Goal: Task Accomplishment & Management: Use online tool/utility

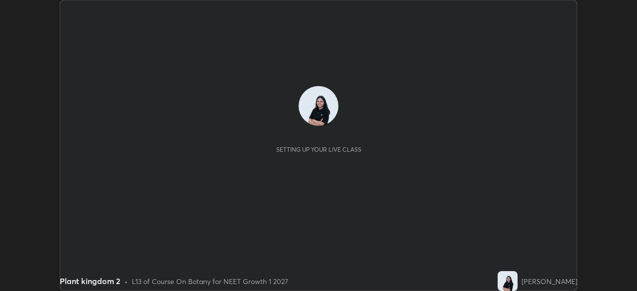
scroll to position [291, 636]
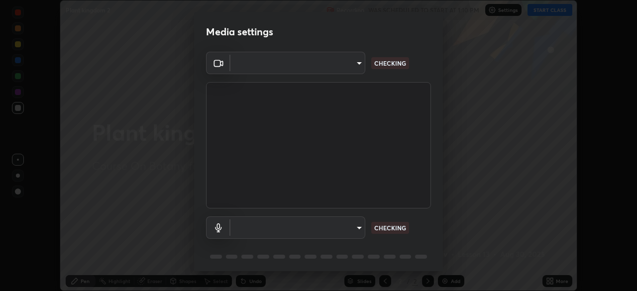
type input "8428e2be8a3e3f13974341e33778a08111258fb38798500ded61d344a6a8a77e"
type input "default"
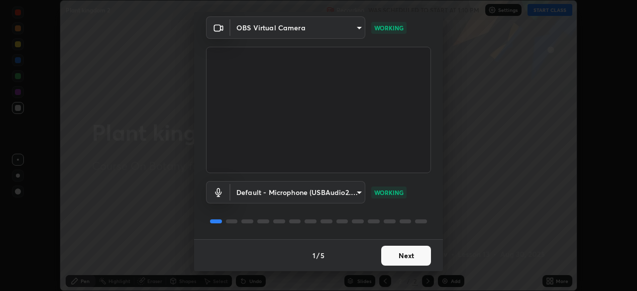
click at [415, 259] on button "Next" at bounding box center [406, 256] width 50 height 20
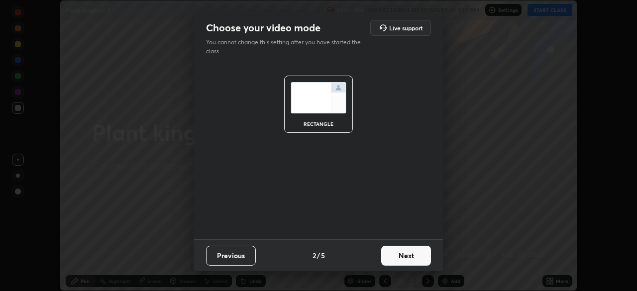
scroll to position [0, 0]
click at [417, 259] on button "Next" at bounding box center [406, 256] width 50 height 20
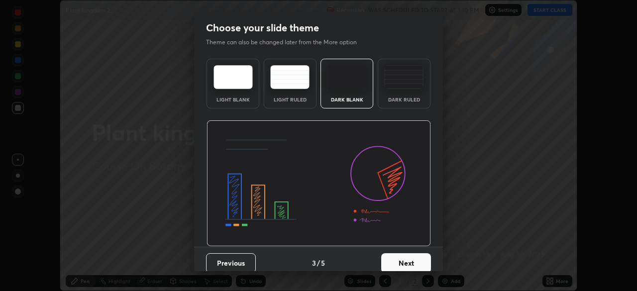
click at [418, 262] on button "Next" at bounding box center [406, 263] width 50 height 20
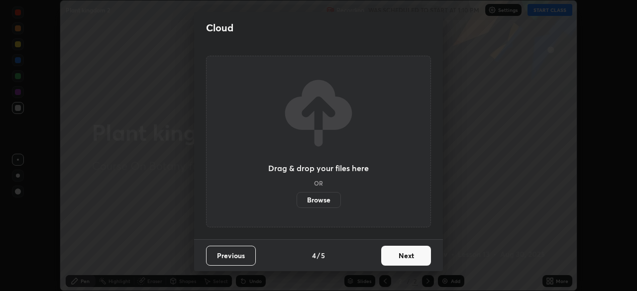
click at [419, 262] on button "Next" at bounding box center [406, 256] width 50 height 20
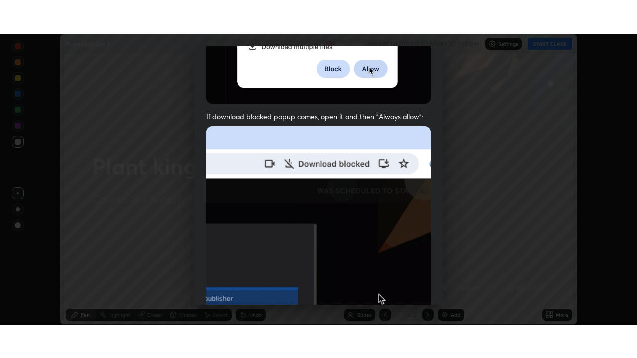
scroll to position [238, 0]
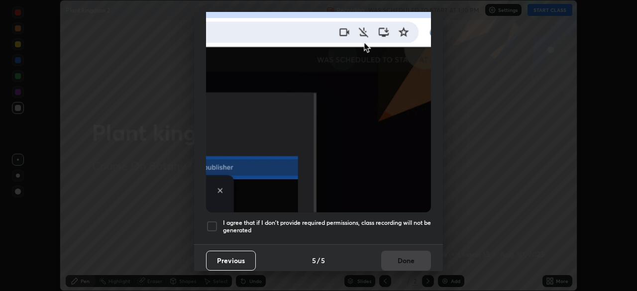
click at [215, 220] on div at bounding box center [212, 226] width 12 height 12
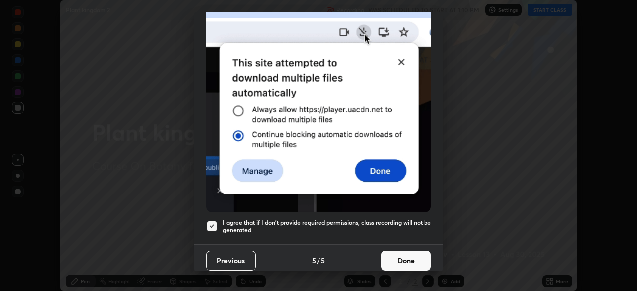
click at [409, 254] on button "Done" at bounding box center [406, 261] width 50 height 20
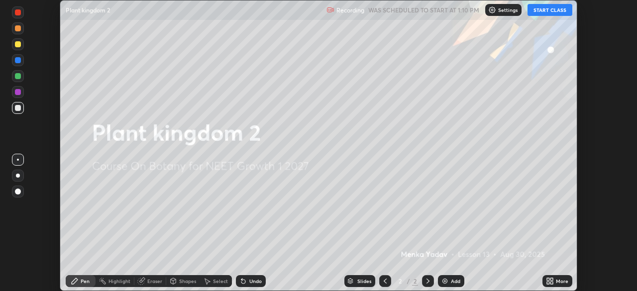
click at [561, 15] on button "START CLASS" at bounding box center [549, 10] width 45 height 12
click at [556, 280] on div "More" at bounding box center [562, 281] width 12 height 5
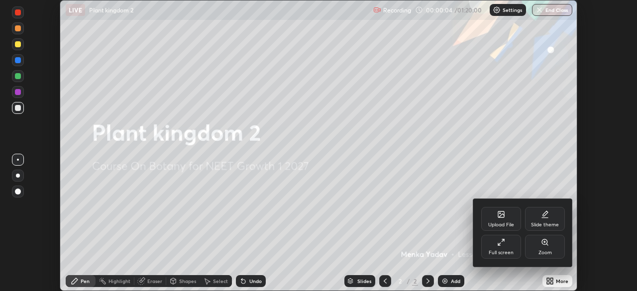
click at [507, 248] on div "Full screen" at bounding box center [501, 247] width 40 height 24
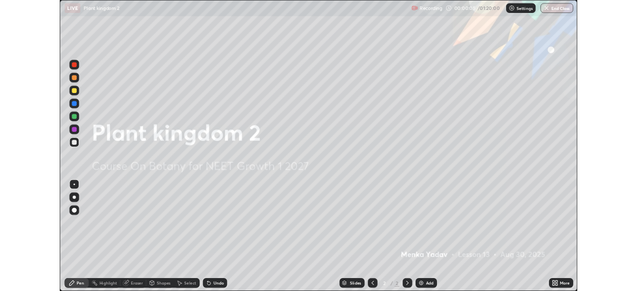
scroll to position [358, 637]
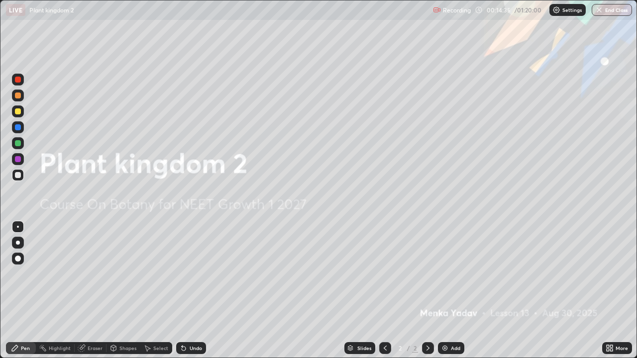
click at [444, 291] on img at bounding box center [445, 348] width 8 height 8
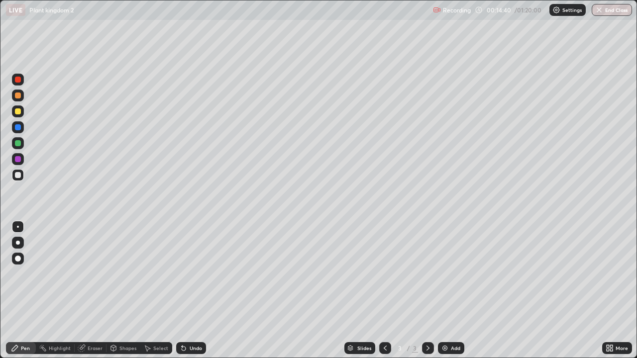
click at [17, 96] on div at bounding box center [18, 96] width 6 height 6
click at [16, 176] on div at bounding box center [18, 175] width 6 height 6
click at [193, 291] on div "Undo" at bounding box center [191, 348] width 30 height 12
click at [195, 291] on div "Undo" at bounding box center [196, 348] width 12 height 5
click at [197, 291] on div "Undo" at bounding box center [196, 348] width 12 height 5
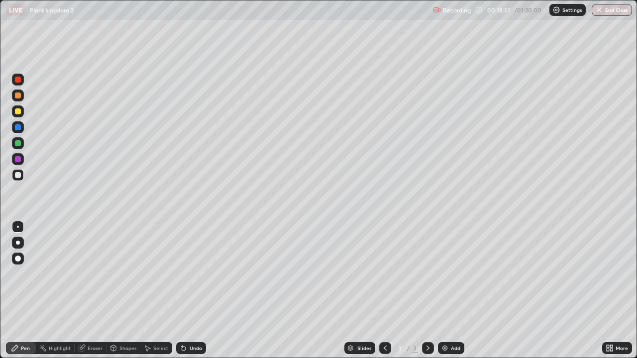
click at [445, 291] on img at bounding box center [445, 348] width 8 height 8
click at [18, 106] on div at bounding box center [18, 111] width 12 height 12
click at [18, 174] on div at bounding box center [18, 175] width 6 height 6
click at [20, 140] on div at bounding box center [18, 143] width 6 height 6
click at [17, 177] on div at bounding box center [18, 175] width 6 height 6
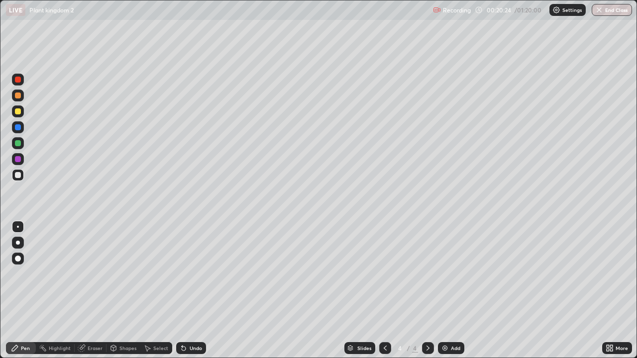
click at [18, 163] on div at bounding box center [18, 159] width 12 height 12
click at [193, 291] on div "Undo" at bounding box center [196, 348] width 12 height 5
click at [191, 291] on div "Undo" at bounding box center [196, 348] width 12 height 5
click at [18, 176] on div at bounding box center [18, 175] width 6 height 6
click at [448, 291] on div "Add" at bounding box center [451, 348] width 26 height 12
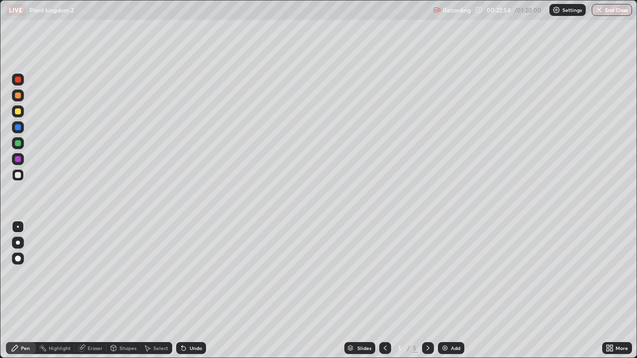
click at [18, 112] on div at bounding box center [18, 111] width 6 height 6
click at [191, 291] on div "Undo" at bounding box center [196, 348] width 12 height 5
click at [182, 291] on icon at bounding box center [182, 346] width 1 height 1
click at [17, 177] on div at bounding box center [18, 175] width 6 height 6
click at [186, 291] on icon at bounding box center [184, 348] width 8 height 8
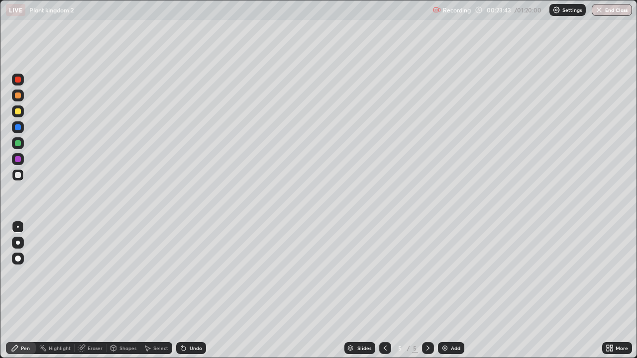
click at [18, 144] on div at bounding box center [18, 143] width 6 height 6
click at [16, 171] on div at bounding box center [18, 175] width 12 height 12
click at [18, 144] on div at bounding box center [18, 143] width 6 height 6
click at [445, 291] on img at bounding box center [445, 348] width 8 height 8
click at [19, 112] on div at bounding box center [18, 111] width 6 height 6
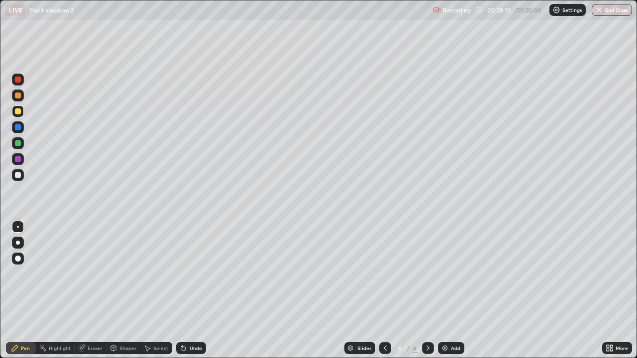
click at [18, 144] on div at bounding box center [18, 143] width 6 height 6
click at [18, 171] on div at bounding box center [18, 175] width 12 height 12
click at [120, 291] on div "Shapes" at bounding box center [127, 348] width 17 height 5
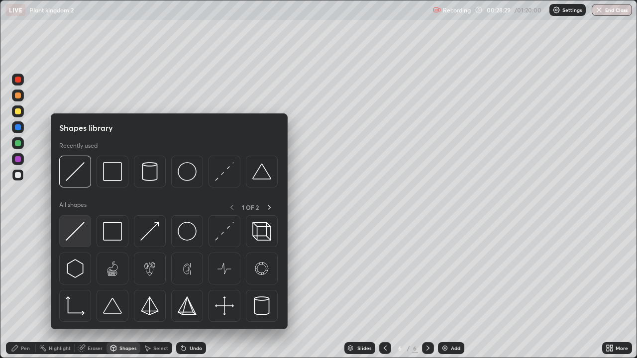
click at [81, 230] on img at bounding box center [75, 231] width 19 height 19
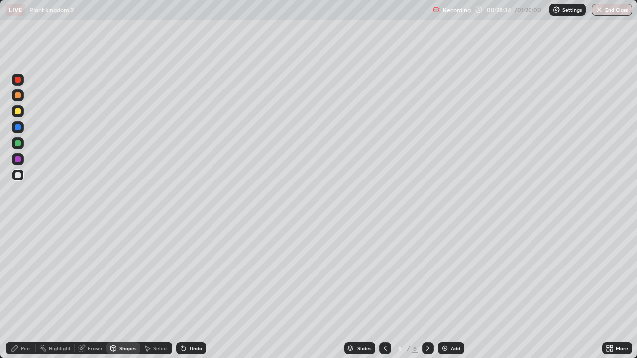
click at [19, 175] on div at bounding box center [18, 175] width 6 height 6
click at [188, 291] on div "Undo" at bounding box center [191, 348] width 30 height 12
click at [191, 291] on div "Undo" at bounding box center [191, 348] width 30 height 12
click at [22, 145] on div at bounding box center [18, 143] width 12 height 12
click at [182, 291] on icon at bounding box center [184, 349] width 4 height 4
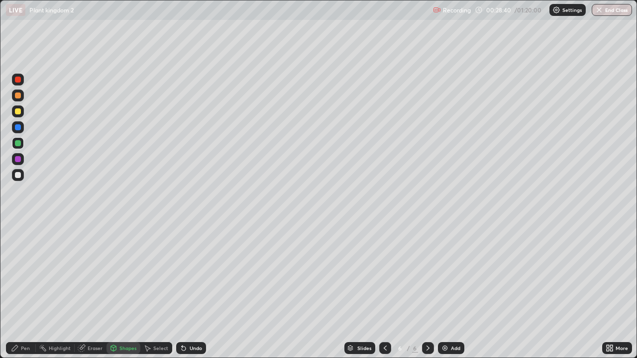
click at [13, 291] on icon at bounding box center [15, 348] width 8 height 8
click at [192, 291] on div "Undo" at bounding box center [196, 348] width 12 height 5
click at [15, 175] on div at bounding box center [18, 175] width 6 height 6
click at [18, 158] on div at bounding box center [18, 159] width 6 height 6
click at [182, 291] on icon at bounding box center [184, 349] width 4 height 4
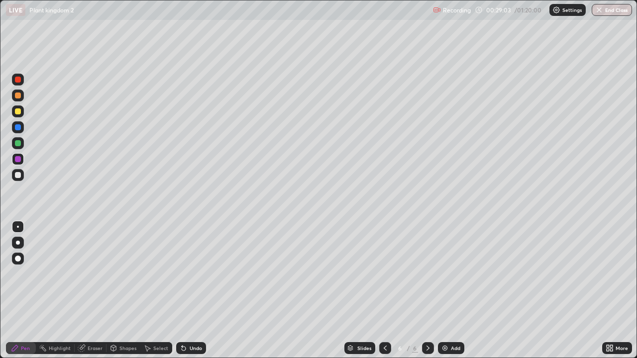
click at [184, 291] on icon at bounding box center [184, 348] width 8 height 8
click at [17, 129] on div at bounding box center [18, 127] width 6 height 6
click at [452, 291] on div "Add" at bounding box center [455, 348] width 9 height 5
click at [21, 107] on div at bounding box center [18, 111] width 12 height 12
click at [19, 95] on div at bounding box center [18, 96] width 6 height 6
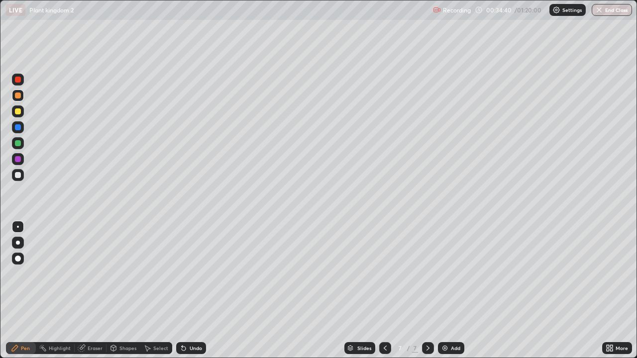
click at [17, 174] on div at bounding box center [18, 175] width 6 height 6
click at [115, 291] on icon at bounding box center [113, 348] width 5 height 6
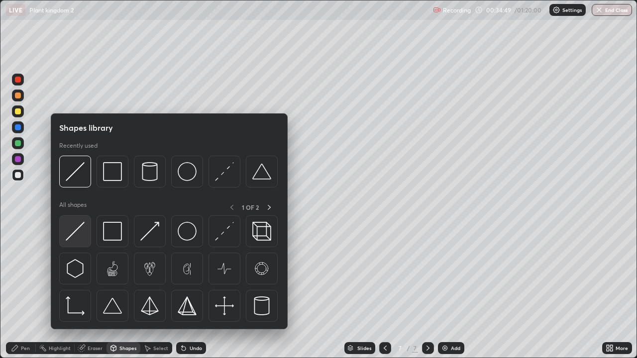
click at [78, 230] on img at bounding box center [75, 231] width 19 height 19
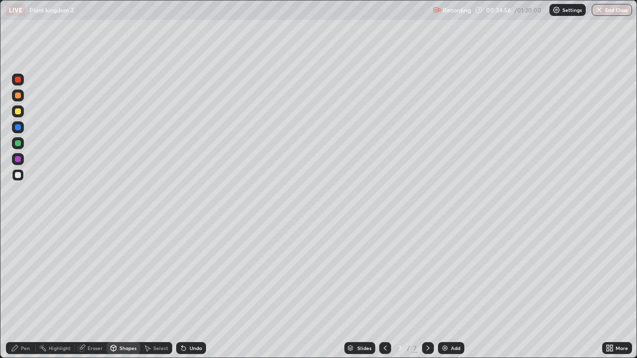
click at [20, 291] on div "Pen" at bounding box center [21, 348] width 30 height 12
click at [18, 158] on div at bounding box center [18, 159] width 6 height 6
click at [192, 291] on div "Undo" at bounding box center [191, 348] width 30 height 12
click at [195, 291] on div "Undo" at bounding box center [196, 348] width 12 height 5
click at [18, 173] on div at bounding box center [18, 175] width 6 height 6
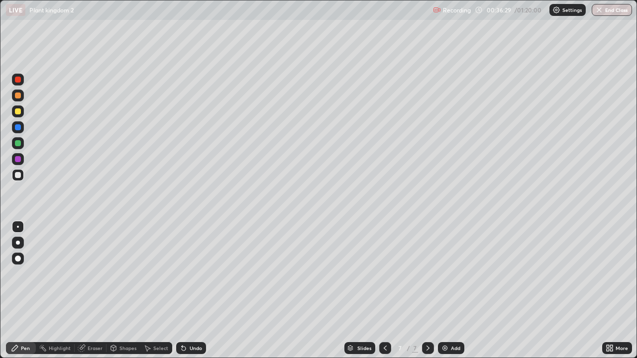
click at [13, 141] on div at bounding box center [18, 143] width 12 height 12
click at [17, 175] on div at bounding box center [18, 175] width 6 height 6
click at [193, 291] on div "Undo" at bounding box center [196, 348] width 12 height 5
click at [200, 291] on div "Undo" at bounding box center [196, 348] width 12 height 5
click at [202, 291] on div "Undo" at bounding box center [191, 348] width 30 height 12
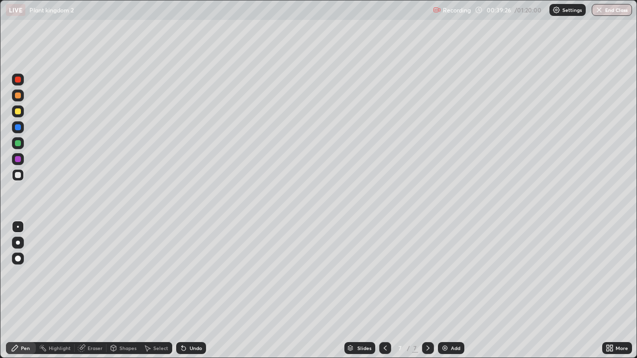
click at [91, 291] on div "Eraser" at bounding box center [95, 348] width 15 height 5
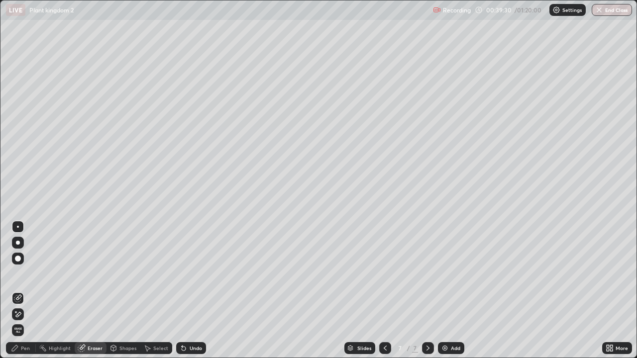
click at [25, 291] on div "Pen" at bounding box center [25, 348] width 9 height 5
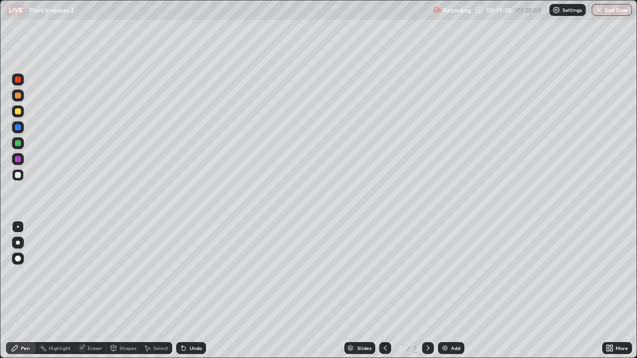
click at [18, 143] on div at bounding box center [18, 143] width 6 height 6
click at [454, 291] on div "Add" at bounding box center [455, 348] width 9 height 5
click at [16, 109] on div at bounding box center [18, 111] width 6 height 6
click at [20, 171] on div at bounding box center [18, 175] width 12 height 12
click at [124, 291] on div "Shapes" at bounding box center [127, 348] width 17 height 5
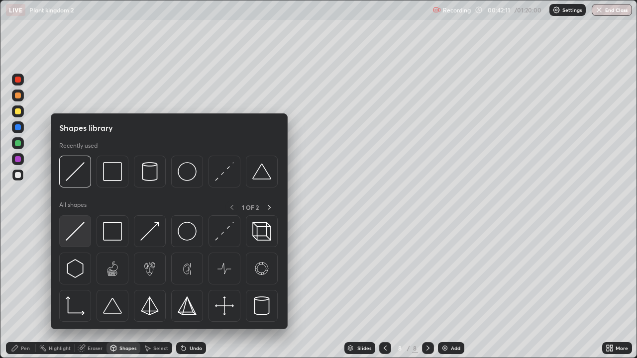
click at [80, 228] on img at bounding box center [75, 231] width 19 height 19
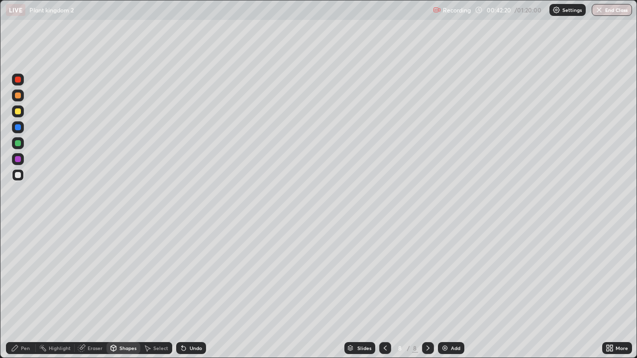
click at [194, 291] on div "Undo" at bounding box center [196, 348] width 12 height 5
click at [17, 157] on div at bounding box center [18, 159] width 6 height 6
click at [192, 291] on div "Undo" at bounding box center [196, 348] width 12 height 5
click at [194, 291] on div "Undo" at bounding box center [196, 348] width 12 height 5
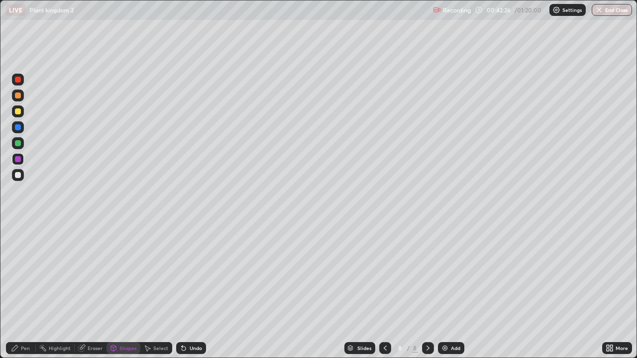
click at [15, 291] on div "Pen" at bounding box center [21, 348] width 30 height 12
click at [17, 177] on div at bounding box center [18, 175] width 6 height 6
click at [187, 291] on div "Undo" at bounding box center [191, 348] width 30 height 12
click at [190, 291] on div "Undo" at bounding box center [196, 348] width 12 height 5
click at [193, 291] on div "Undo" at bounding box center [196, 348] width 12 height 5
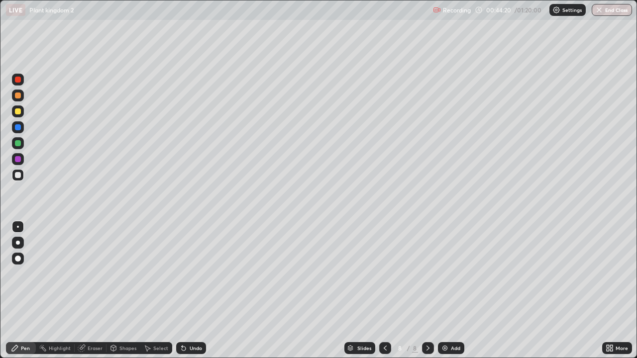
click at [14, 143] on div at bounding box center [18, 143] width 12 height 12
click at [18, 126] on div at bounding box center [18, 127] width 6 height 6
click at [15, 148] on div at bounding box center [18, 143] width 12 height 12
click at [21, 127] on div at bounding box center [18, 127] width 12 height 12
click at [451, 291] on div "Add" at bounding box center [455, 348] width 9 height 5
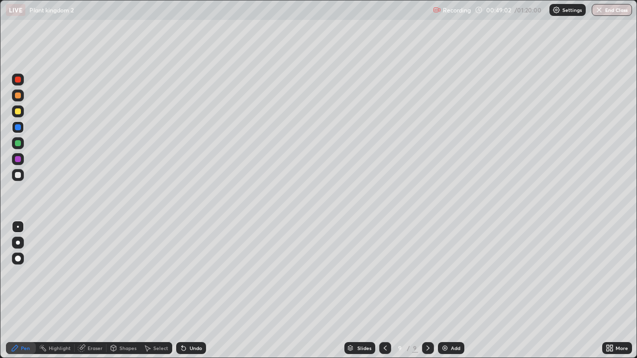
click at [15, 101] on div at bounding box center [18, 96] width 12 height 12
click at [18, 170] on div at bounding box center [18, 175] width 12 height 12
click at [18, 160] on div at bounding box center [18, 159] width 6 height 6
click at [20, 175] on div at bounding box center [18, 175] width 6 height 6
click at [191, 291] on div "Undo" at bounding box center [196, 348] width 12 height 5
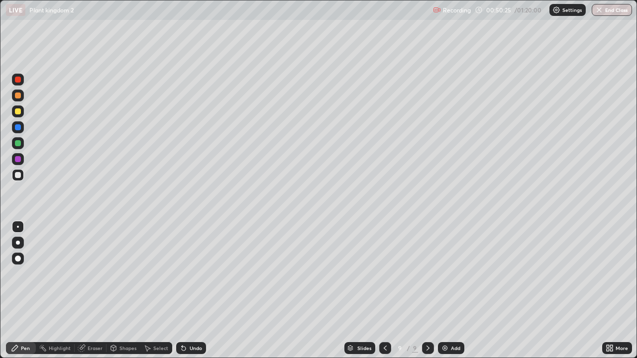
click at [197, 291] on div "Undo" at bounding box center [196, 348] width 12 height 5
click at [187, 291] on div "Undo" at bounding box center [191, 348] width 30 height 12
click at [186, 291] on div "Undo" at bounding box center [191, 348] width 30 height 12
click at [187, 291] on div "Undo" at bounding box center [191, 348] width 30 height 12
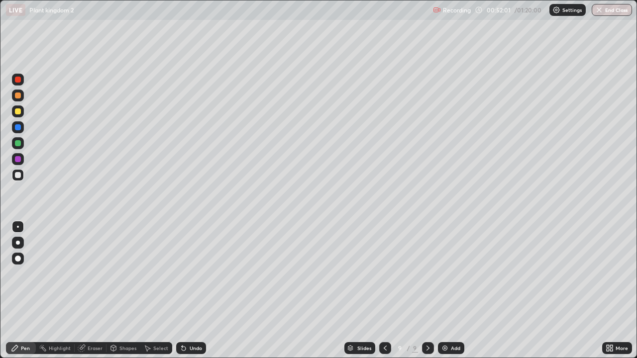
click at [187, 291] on div "Undo" at bounding box center [191, 348] width 30 height 12
click at [186, 291] on icon at bounding box center [184, 348] width 8 height 8
click at [186, 291] on div "Undo" at bounding box center [191, 348] width 30 height 12
click at [186, 291] on icon at bounding box center [184, 348] width 8 height 8
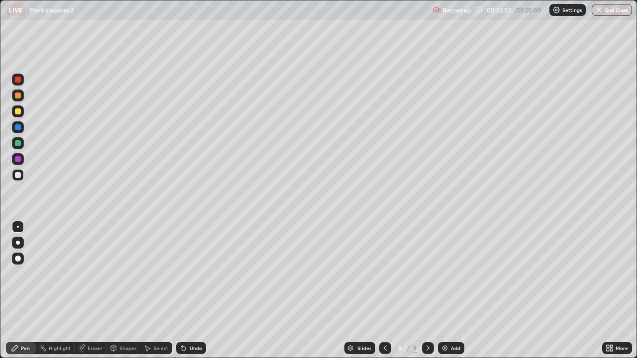
click at [186, 291] on icon at bounding box center [184, 348] width 8 height 8
click at [187, 291] on div "Undo" at bounding box center [191, 348] width 30 height 12
click at [186, 291] on div "Undo" at bounding box center [191, 348] width 30 height 12
click at [186, 291] on icon at bounding box center [184, 348] width 8 height 8
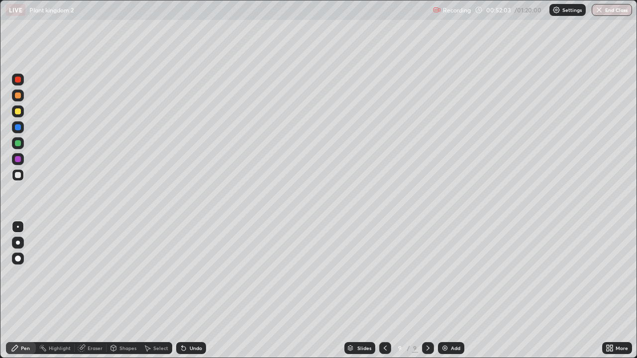
click at [187, 291] on div "Undo" at bounding box center [191, 348] width 30 height 12
click at [186, 291] on icon at bounding box center [184, 348] width 8 height 8
click at [182, 291] on icon at bounding box center [184, 349] width 4 height 4
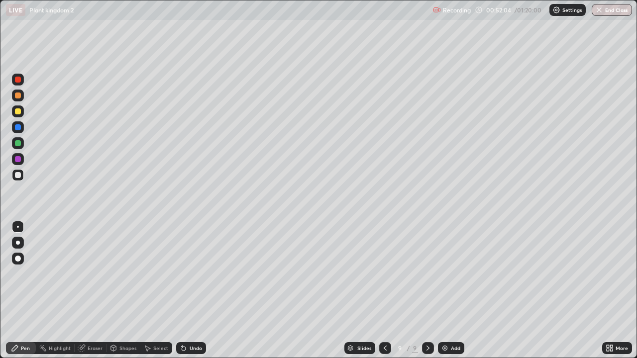
click at [182, 291] on icon at bounding box center [182, 346] width 1 height 1
click at [182, 291] on icon at bounding box center [184, 349] width 4 height 4
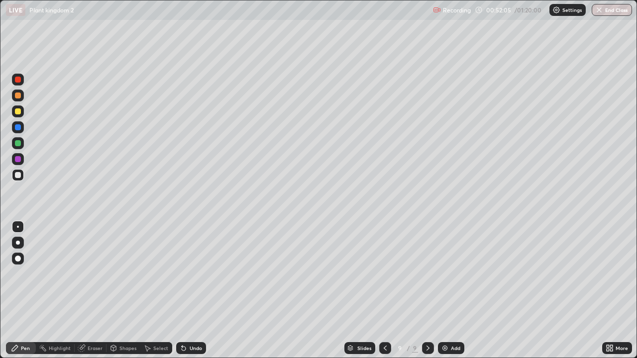
click at [185, 291] on icon at bounding box center [184, 348] width 8 height 8
click at [182, 291] on icon at bounding box center [184, 349] width 4 height 4
click at [185, 291] on icon at bounding box center [184, 348] width 8 height 8
click at [182, 291] on icon at bounding box center [184, 349] width 4 height 4
click at [184, 291] on icon at bounding box center [184, 348] width 8 height 8
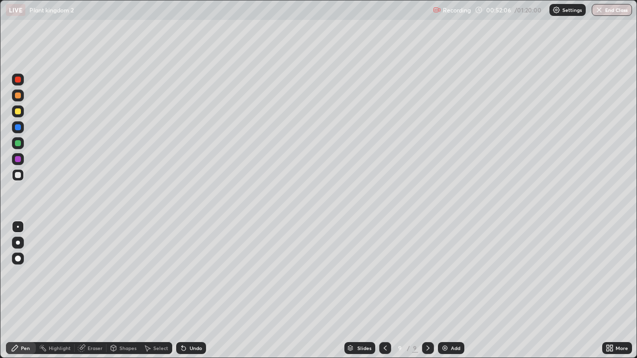
click at [182, 291] on icon at bounding box center [184, 349] width 4 height 4
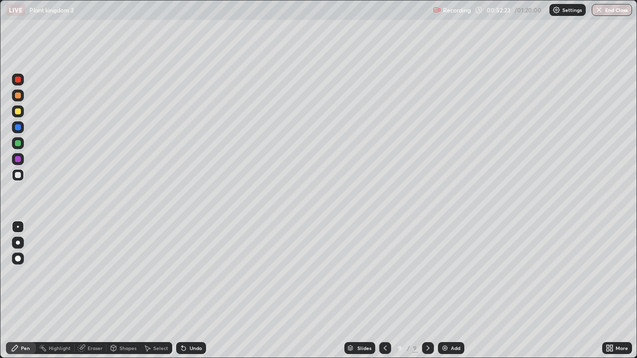
click at [119, 291] on div "Shapes" at bounding box center [127, 348] width 17 height 5
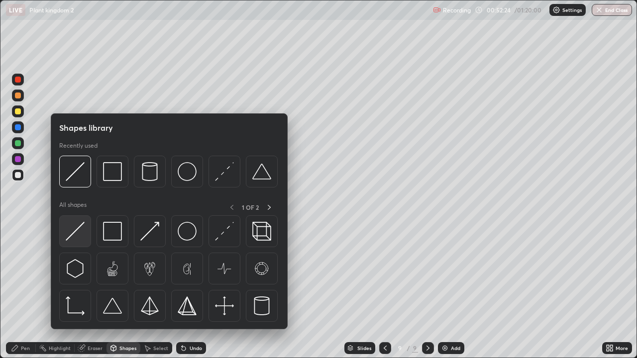
click at [82, 229] on img at bounding box center [75, 231] width 19 height 19
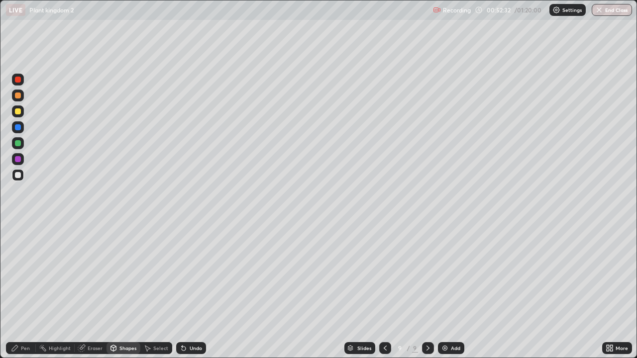
click at [24, 291] on div "Pen" at bounding box center [25, 348] width 9 height 5
click at [19, 157] on div at bounding box center [18, 159] width 6 height 6
click at [18, 175] on div at bounding box center [18, 175] width 6 height 6
click at [16, 139] on div at bounding box center [18, 143] width 12 height 12
click at [18, 125] on div at bounding box center [18, 127] width 6 height 6
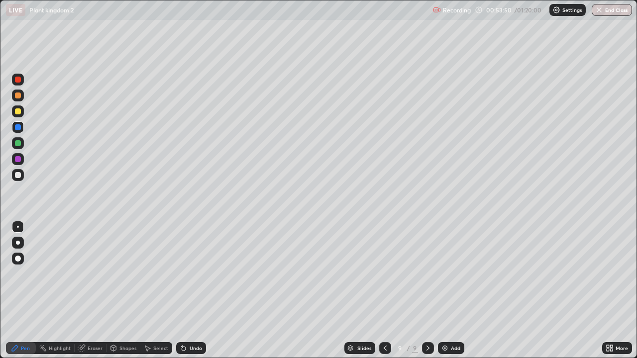
click at [18, 158] on div at bounding box center [18, 159] width 6 height 6
click at [15, 177] on div at bounding box center [18, 175] width 6 height 6
click at [19, 159] on div at bounding box center [18, 159] width 6 height 6
click at [17, 142] on div at bounding box center [18, 143] width 6 height 6
click at [18, 177] on div at bounding box center [18, 175] width 6 height 6
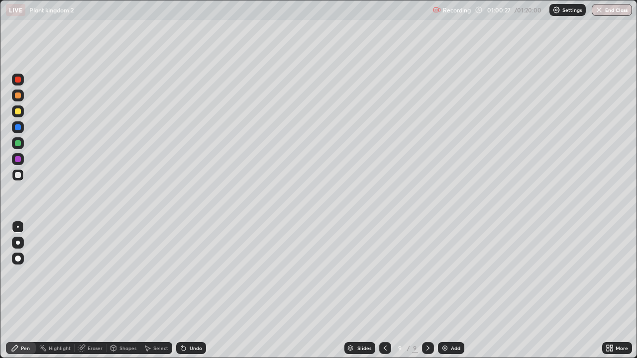
click at [89, 291] on div "Eraser" at bounding box center [95, 348] width 15 height 5
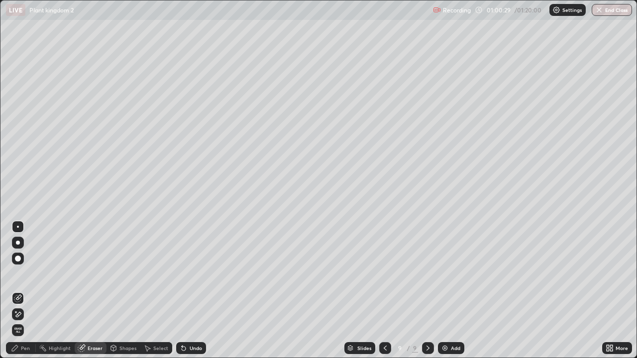
click at [23, 291] on div "Pen" at bounding box center [25, 348] width 9 height 5
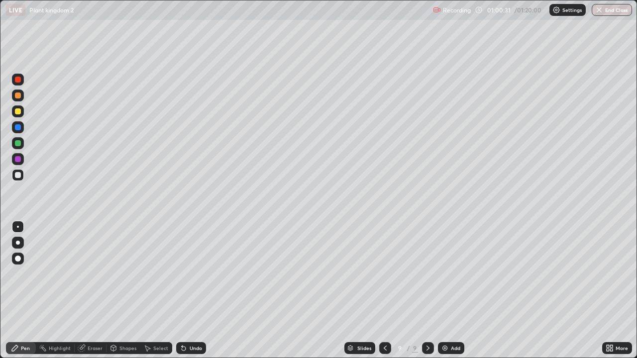
click at [14, 155] on div at bounding box center [18, 159] width 12 height 12
click at [193, 291] on div "Undo" at bounding box center [196, 348] width 12 height 5
click at [191, 291] on div "Undo" at bounding box center [196, 348] width 12 height 5
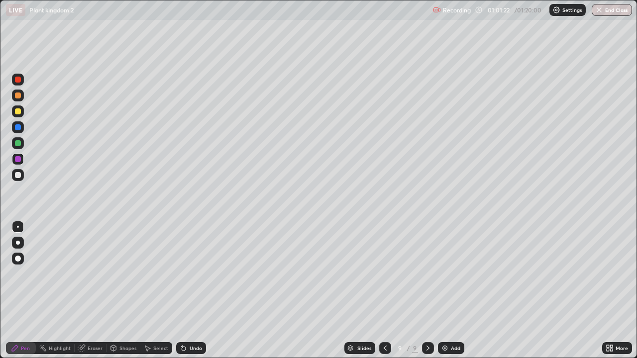
click at [192, 291] on div "Undo" at bounding box center [196, 348] width 12 height 5
click at [451, 291] on div "Add" at bounding box center [455, 348] width 9 height 5
click at [19, 113] on div at bounding box center [18, 111] width 6 height 6
click at [19, 96] on div at bounding box center [18, 96] width 6 height 6
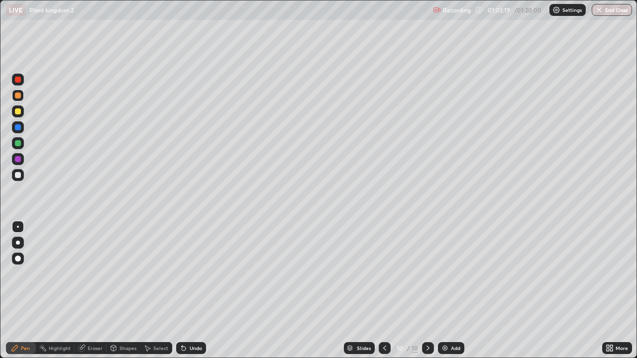
click at [17, 156] on div at bounding box center [18, 159] width 6 height 6
click at [15, 143] on div at bounding box center [18, 143] width 6 height 6
click at [15, 175] on div at bounding box center [18, 175] width 6 height 6
click at [17, 157] on div at bounding box center [18, 159] width 6 height 6
click at [17, 143] on div at bounding box center [18, 143] width 6 height 6
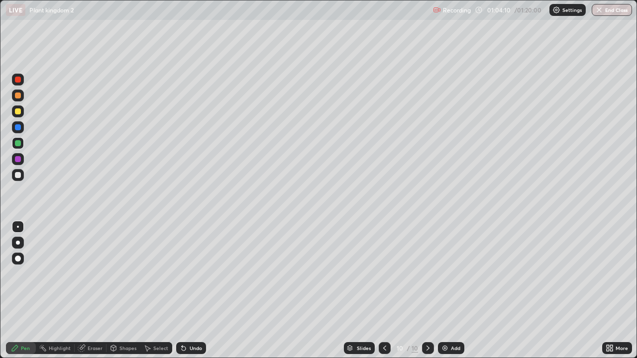
click at [14, 128] on div at bounding box center [18, 127] width 12 height 12
click at [195, 291] on div "Undo" at bounding box center [196, 348] width 12 height 5
click at [193, 291] on div "Undo" at bounding box center [191, 348] width 30 height 12
click at [444, 291] on img at bounding box center [445, 348] width 8 height 8
click at [18, 110] on div at bounding box center [18, 111] width 6 height 6
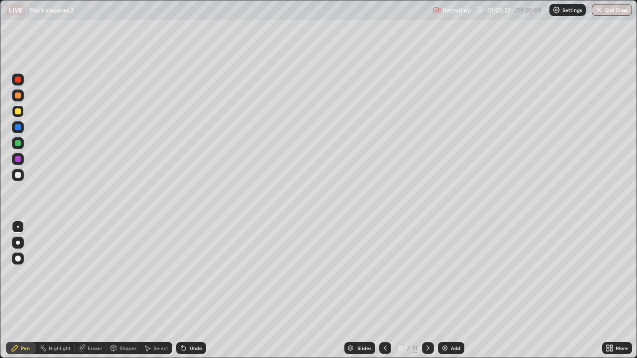
click at [20, 95] on div at bounding box center [18, 96] width 6 height 6
click at [15, 157] on div at bounding box center [18, 159] width 6 height 6
click at [19, 143] on div at bounding box center [18, 143] width 6 height 6
click at [192, 291] on div "Undo" at bounding box center [191, 348] width 30 height 12
click at [189, 291] on div "Undo" at bounding box center [191, 348] width 30 height 12
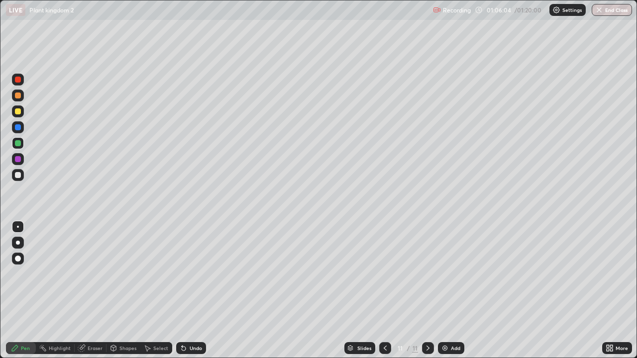
click at [187, 291] on div "Undo" at bounding box center [191, 348] width 30 height 12
click at [16, 174] on div at bounding box center [18, 175] width 6 height 6
click at [190, 291] on div "Undo" at bounding box center [196, 348] width 12 height 5
click at [192, 291] on div "Undo" at bounding box center [196, 348] width 12 height 5
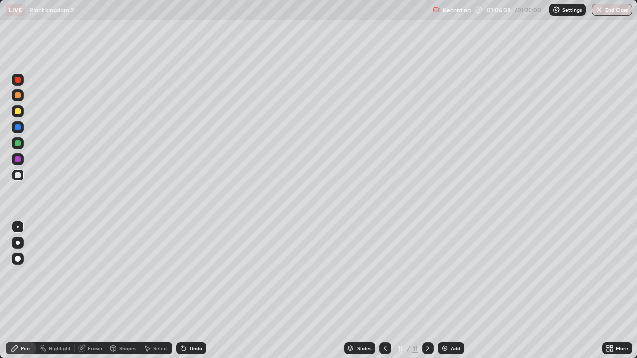
click at [193, 291] on div "Undo" at bounding box center [196, 348] width 12 height 5
click at [17, 156] on div at bounding box center [18, 159] width 6 height 6
click at [93, 291] on div "Eraser" at bounding box center [95, 348] width 15 height 5
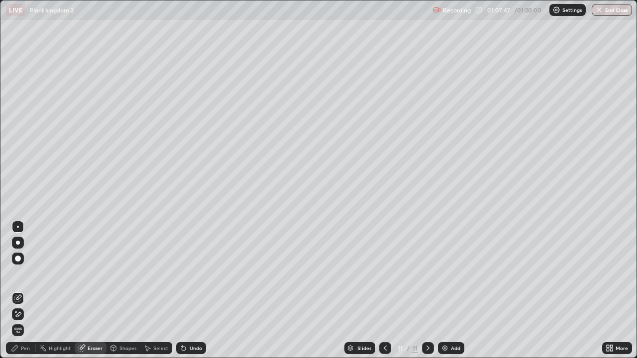
click at [12, 291] on icon at bounding box center [15, 348] width 6 height 6
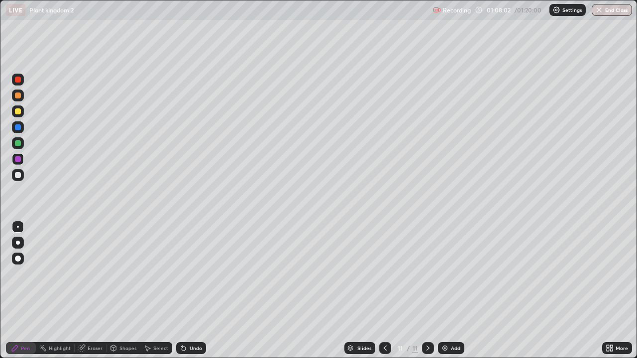
click at [197, 291] on div "Undo" at bounding box center [196, 348] width 12 height 5
click at [19, 144] on div at bounding box center [18, 143] width 6 height 6
click at [18, 176] on div at bounding box center [18, 175] width 6 height 6
click at [608, 12] on button "End Class" at bounding box center [612, 10] width 40 height 12
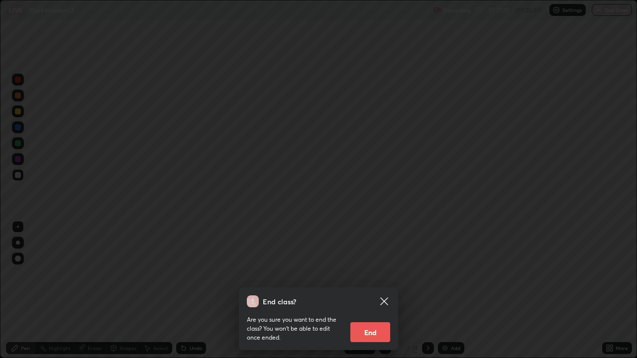
click at [381, 291] on button "End" at bounding box center [370, 332] width 40 height 20
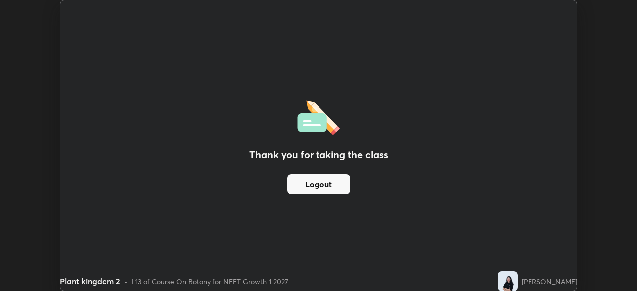
scroll to position [49464, 49118]
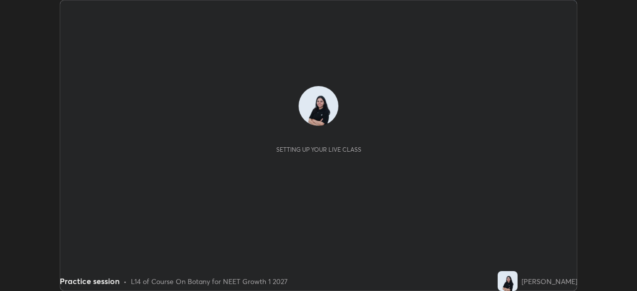
scroll to position [291, 637]
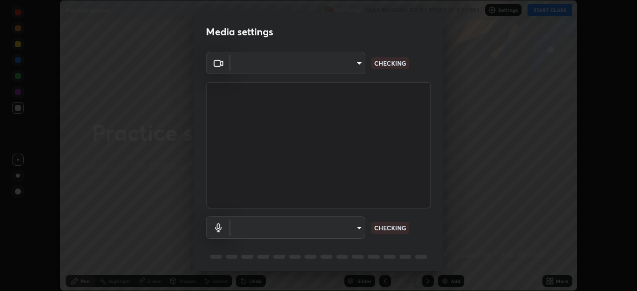
type input "8428e2be8a3e3f13974341e33778a08111258fb38798500ded61d344a6a8a77e"
type input "default"
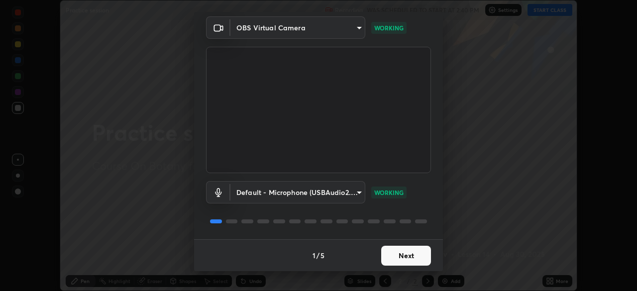
click at [414, 260] on button "Next" at bounding box center [406, 256] width 50 height 20
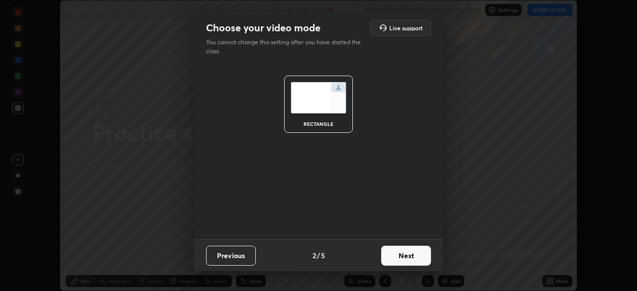
scroll to position [0, 0]
click at [418, 259] on button "Next" at bounding box center [406, 256] width 50 height 20
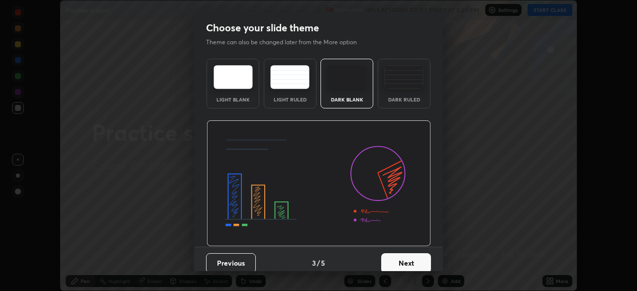
click at [421, 260] on button "Next" at bounding box center [406, 263] width 50 height 20
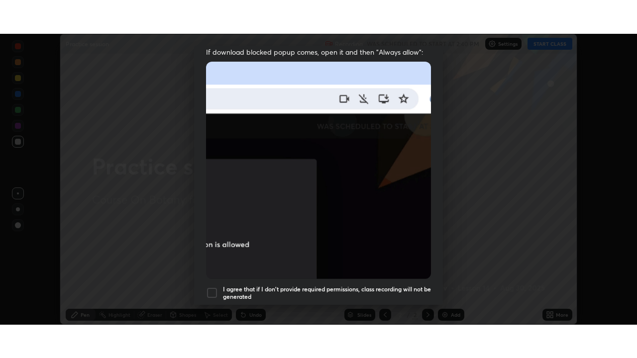
scroll to position [238, 0]
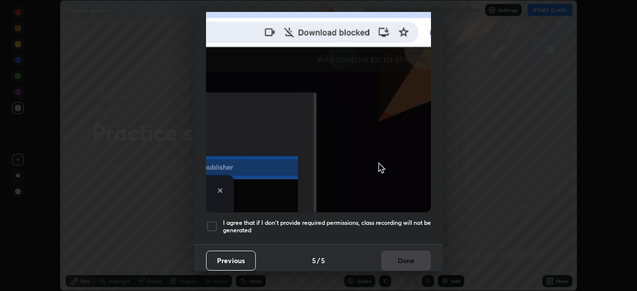
click at [214, 220] on div at bounding box center [212, 226] width 12 height 12
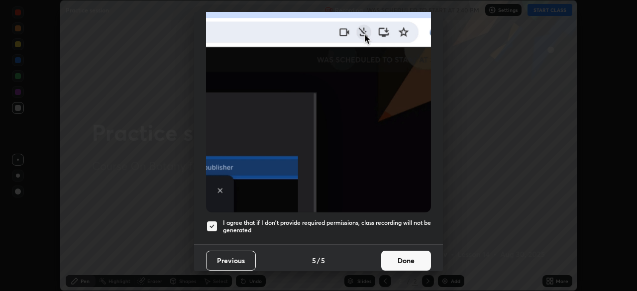
click at [406, 255] on button "Done" at bounding box center [406, 261] width 50 height 20
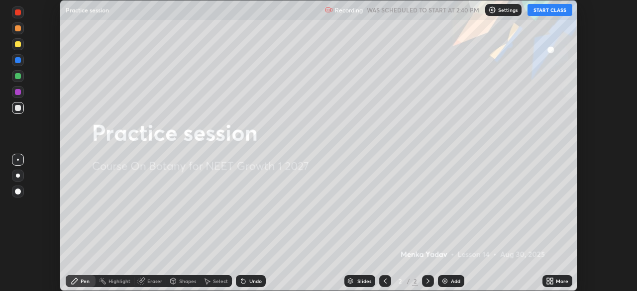
click at [566, 11] on button "START CLASS" at bounding box center [549, 10] width 45 height 12
click at [557, 281] on div "More" at bounding box center [562, 281] width 12 height 5
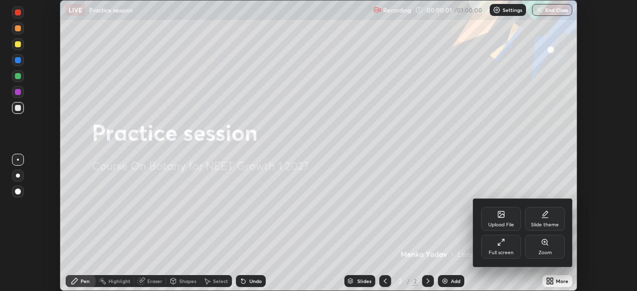
click at [511, 243] on div "Full screen" at bounding box center [501, 247] width 40 height 24
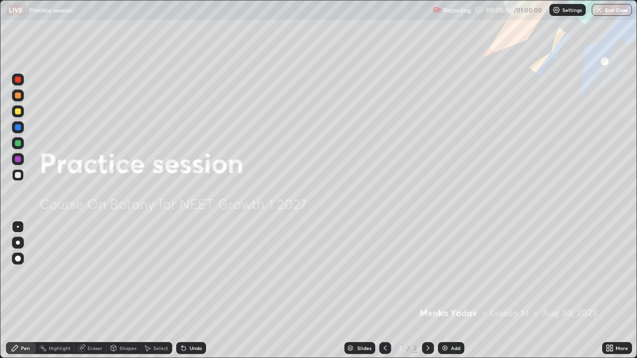
scroll to position [358, 637]
